Goal: Transaction & Acquisition: Obtain resource

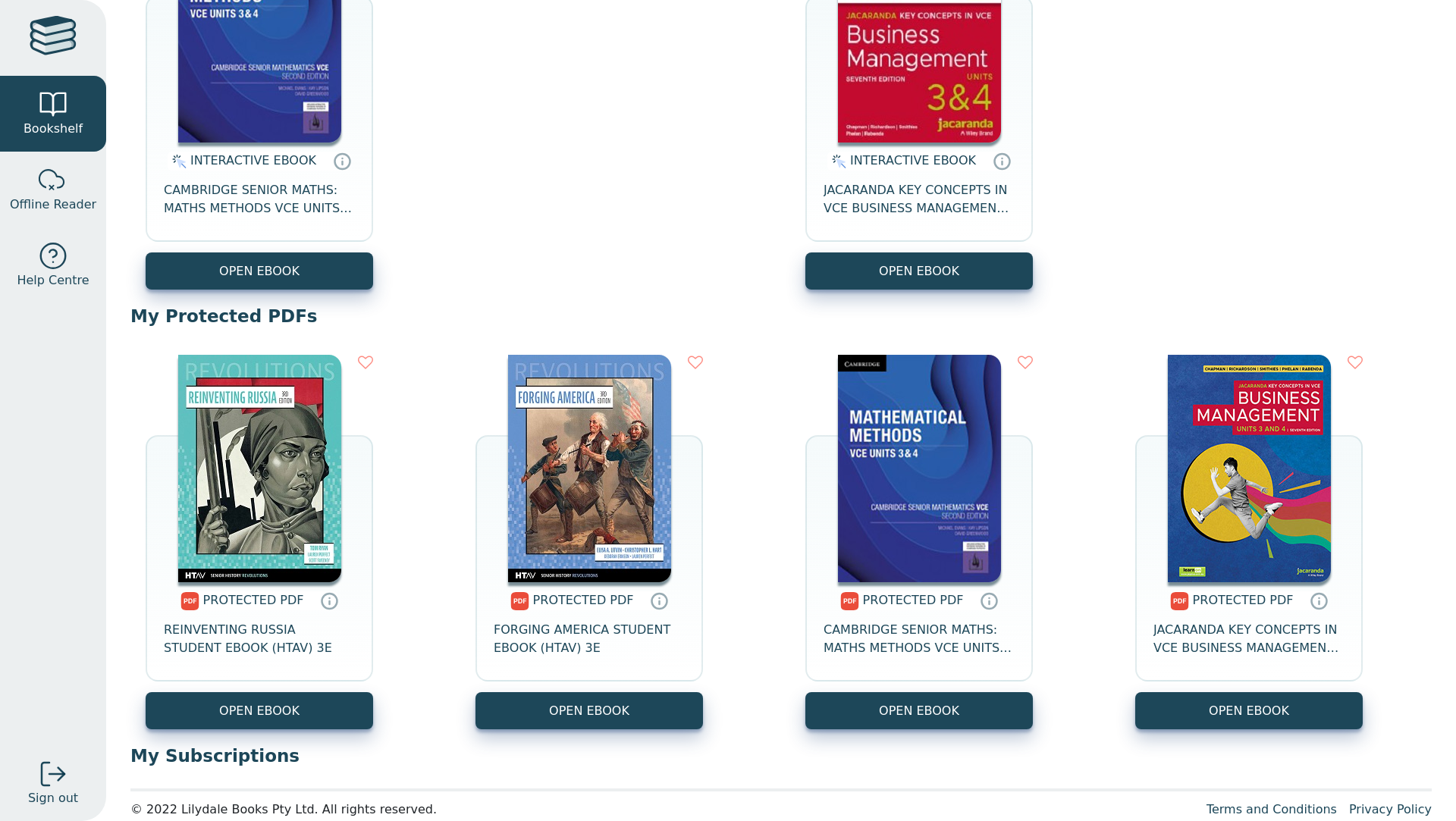
scroll to position [315, 0]
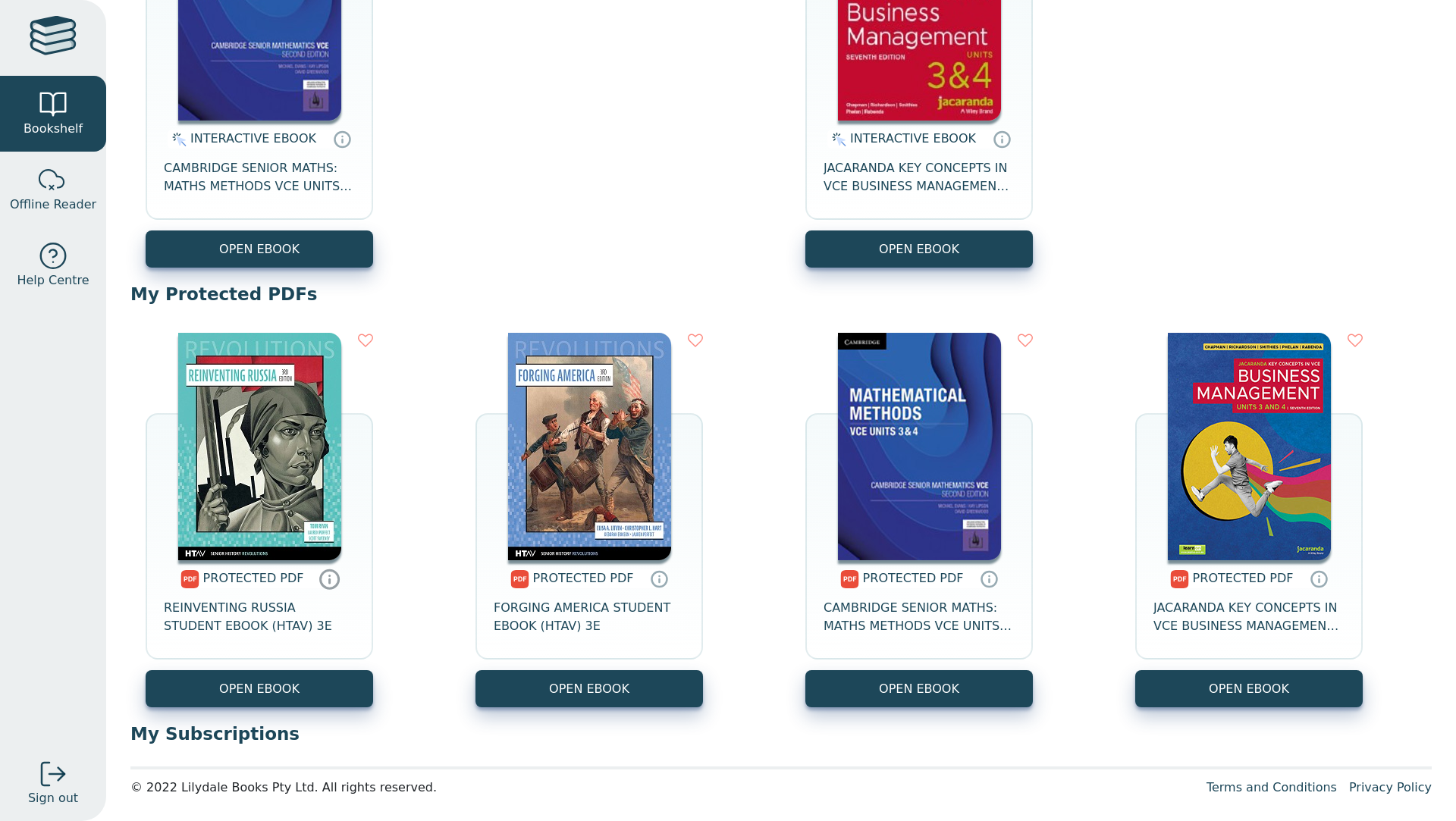
click at [330, 581] on icon at bounding box center [330, 581] width 0 height 4
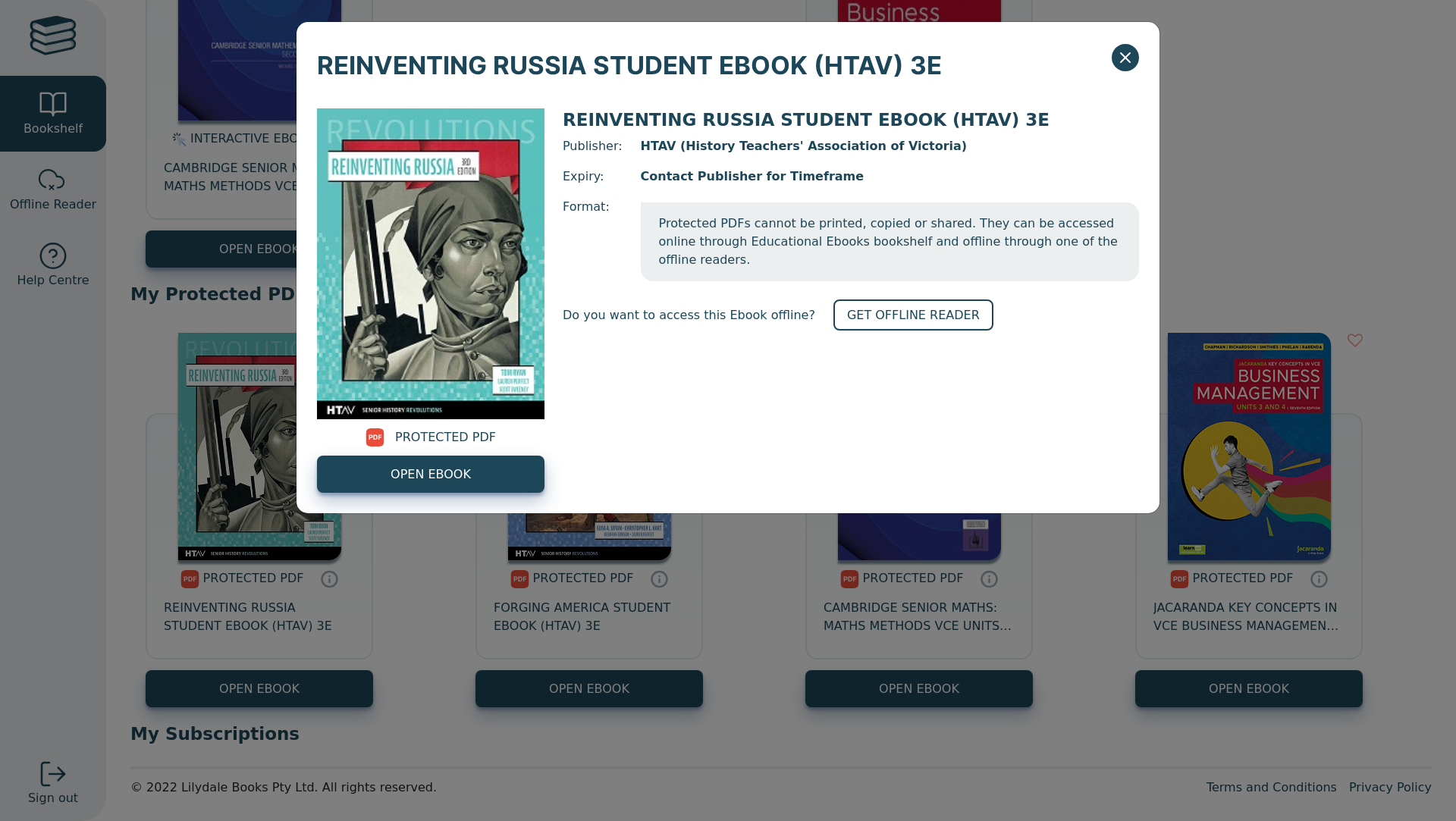
click at [441, 434] on span "PROTECTED PDF" at bounding box center [445, 437] width 101 height 18
click at [647, 409] on div "REINVENTING RUSSIA STUDENT EBOOK (HTAV) 3E Publisher: HTAV (History Teachers' A…" at bounding box center [851, 300] width 577 height 385
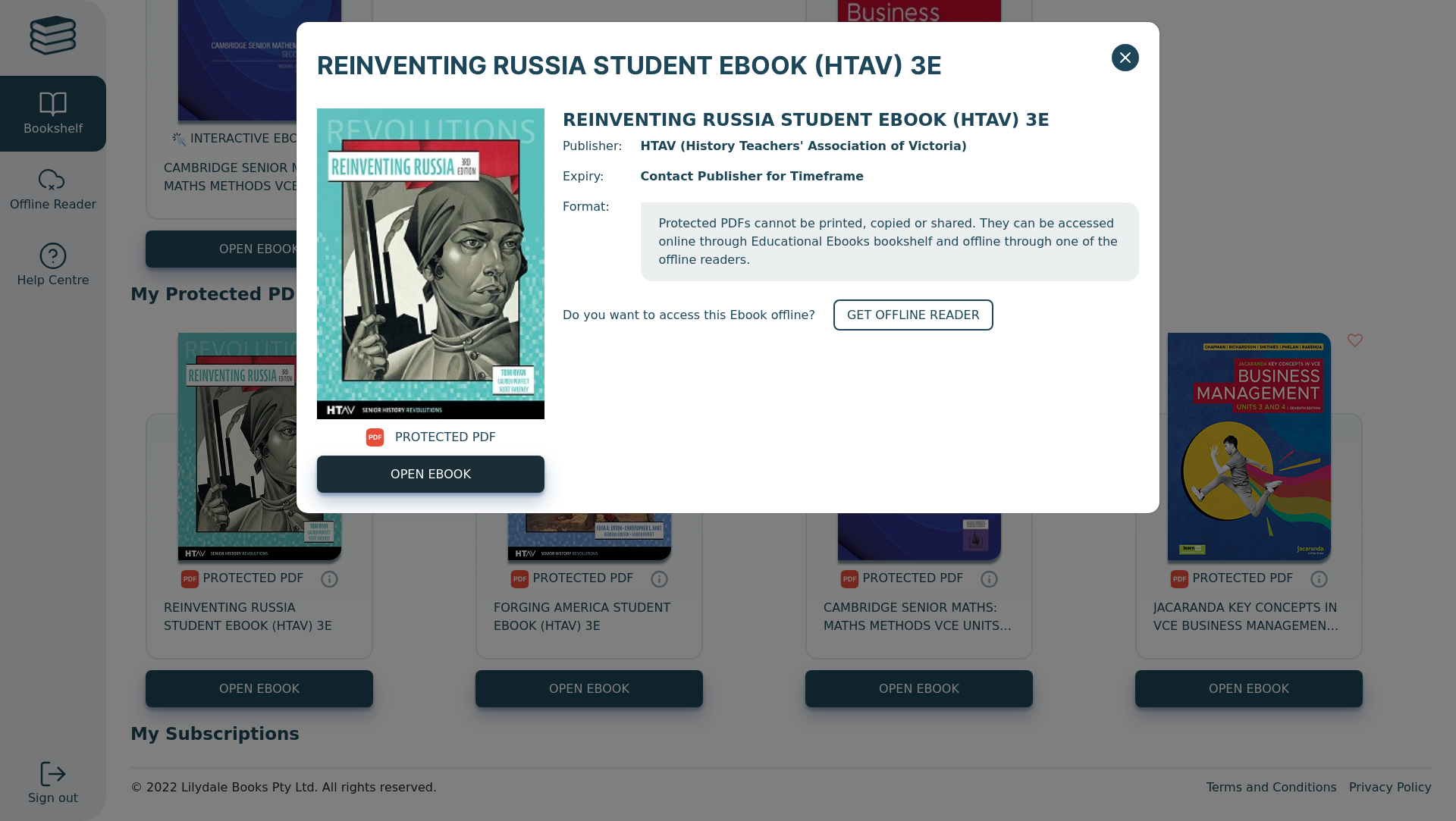
click at [428, 472] on span "OPEN EBOOK" at bounding box center [430, 474] width 80 height 18
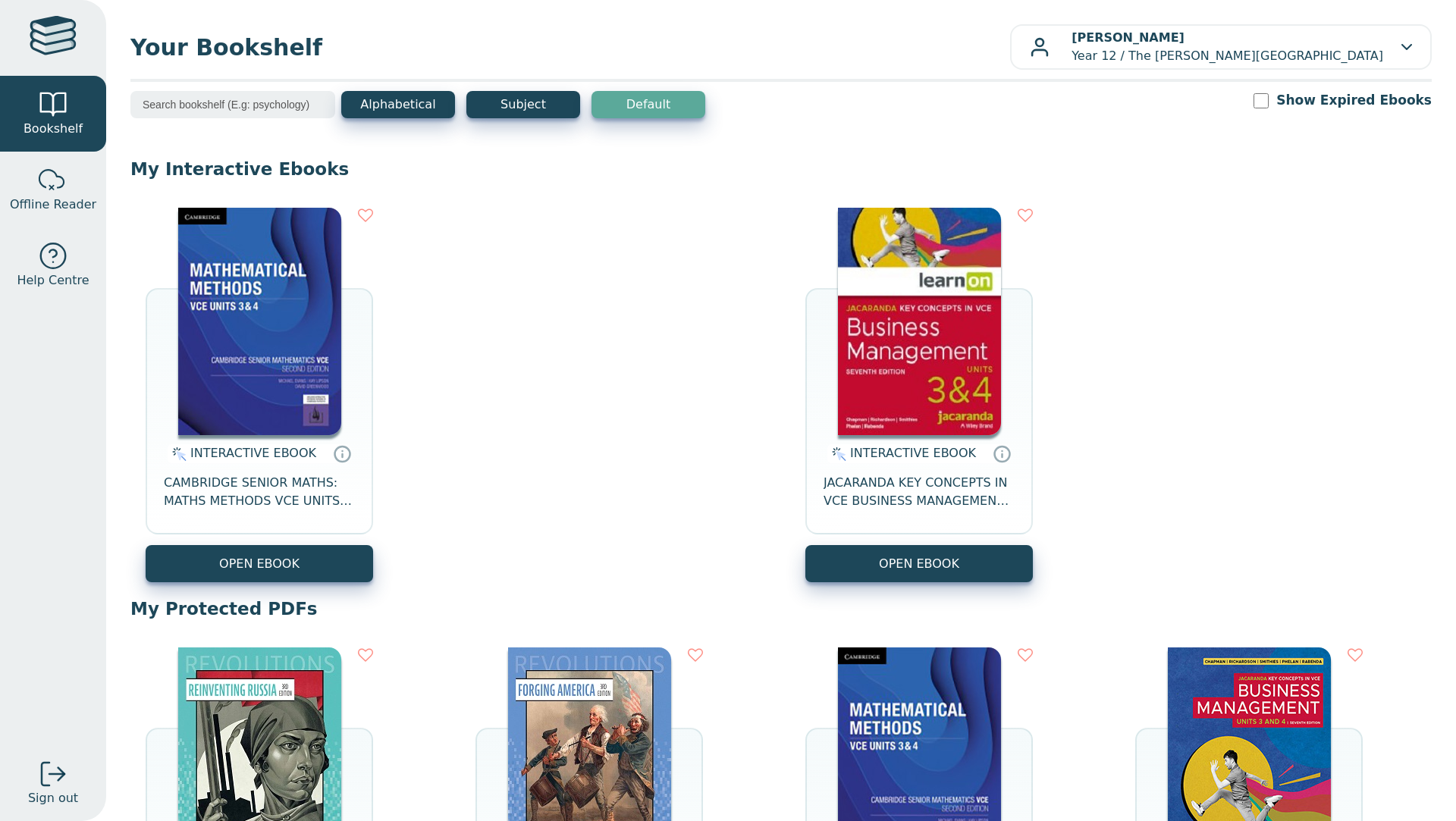
scroll to position [253, 0]
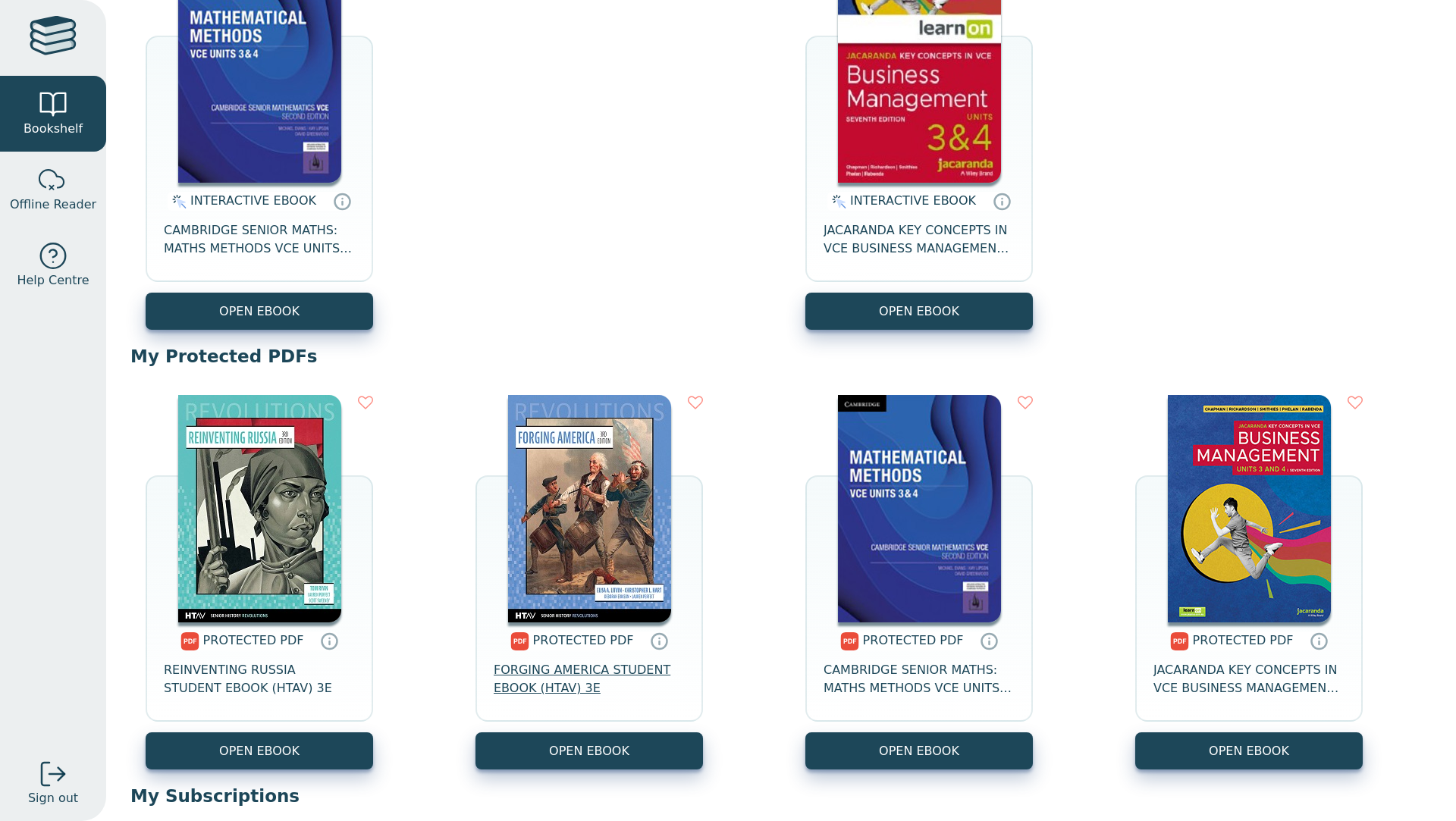
click at [537, 684] on span "FORGING AMERICA STUDENT EBOOK (HTAV) 3E" at bounding box center [590, 679] width 191 height 36
